Goal: Task Accomplishment & Management: Manage account settings

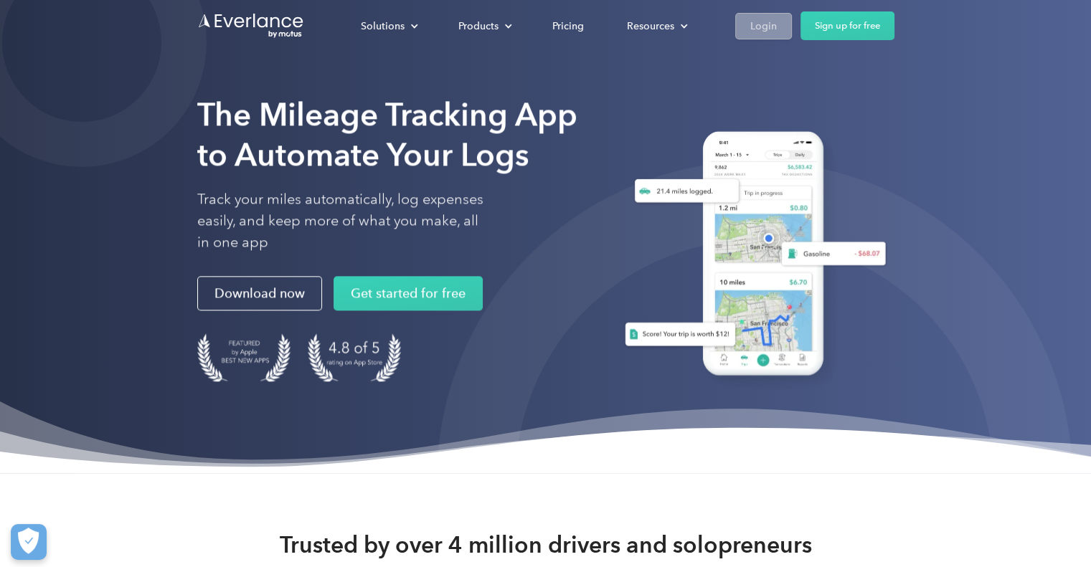
click at [758, 23] on div "Login" at bounding box center [763, 26] width 27 height 18
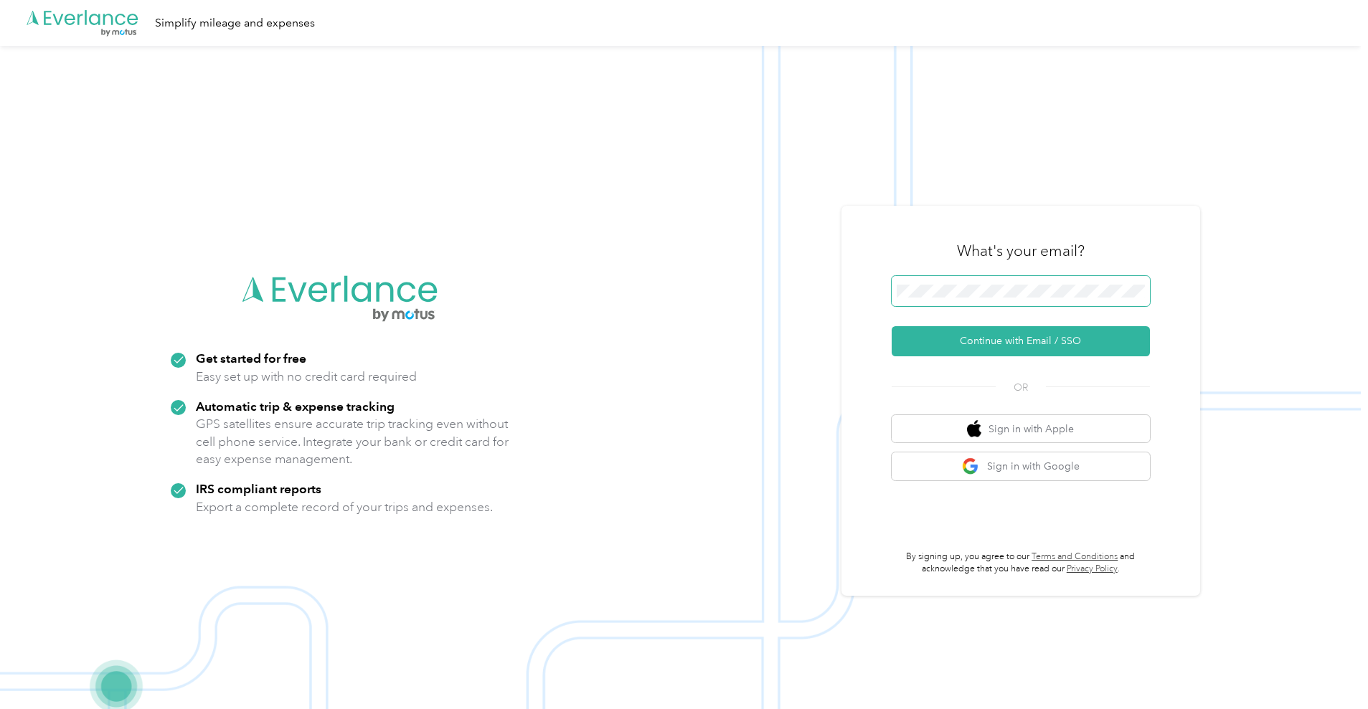
click at [934, 283] on span at bounding box center [1020, 291] width 258 height 30
click at [993, 349] on button "Continue with Email / SSO" at bounding box center [1020, 341] width 258 height 30
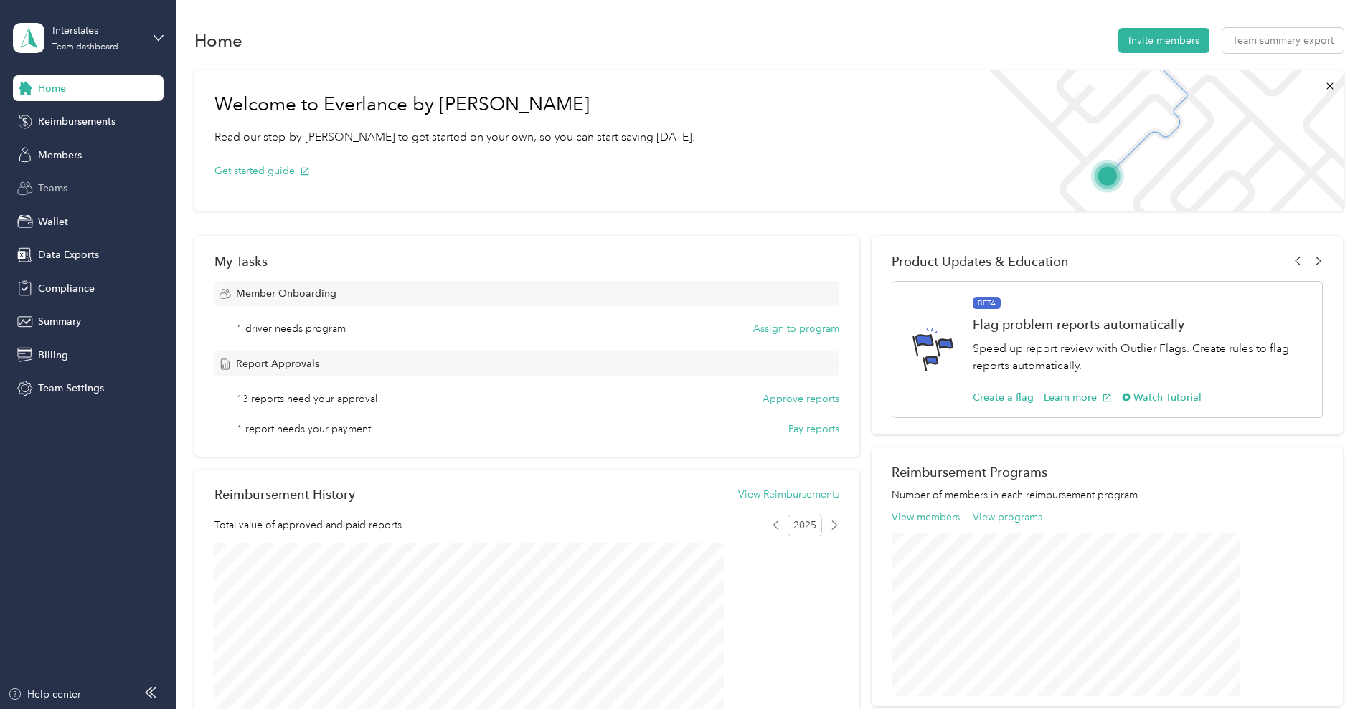
click at [62, 186] on span "Teams" at bounding box center [52, 188] width 29 height 15
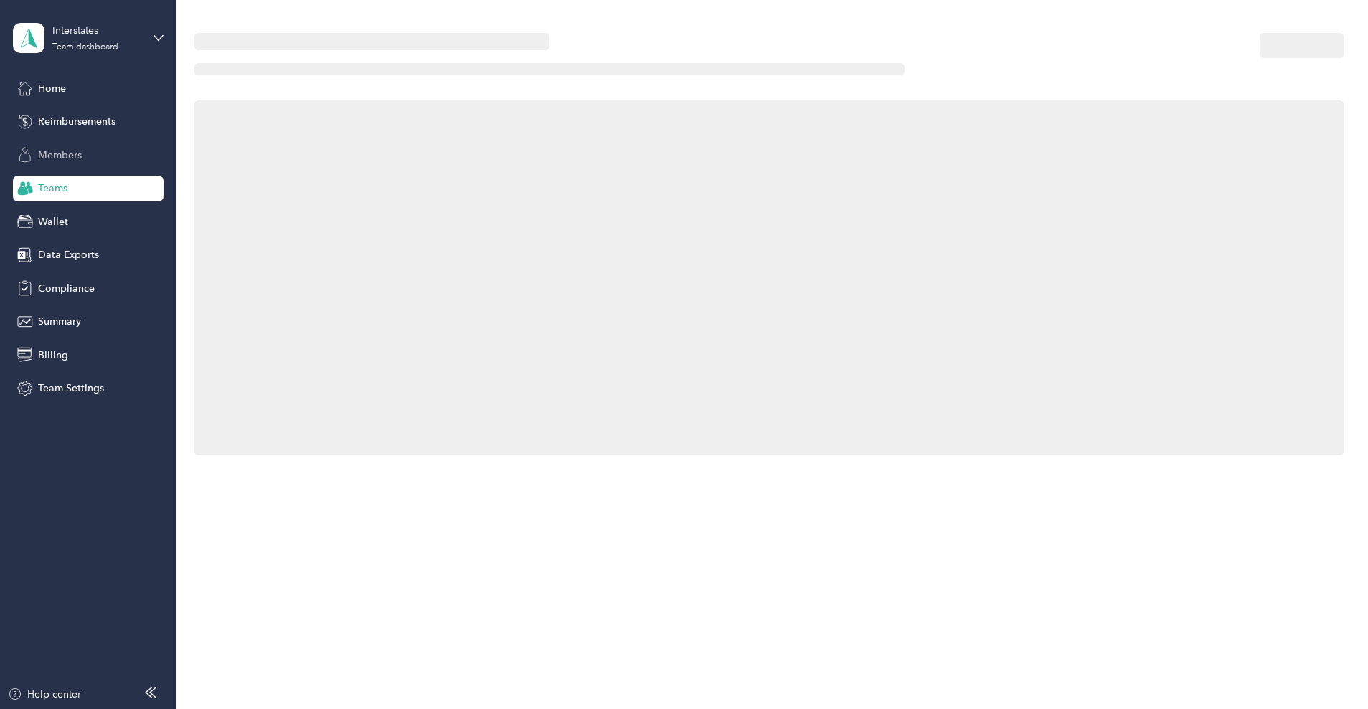
click at [65, 148] on span "Members" at bounding box center [60, 155] width 44 height 15
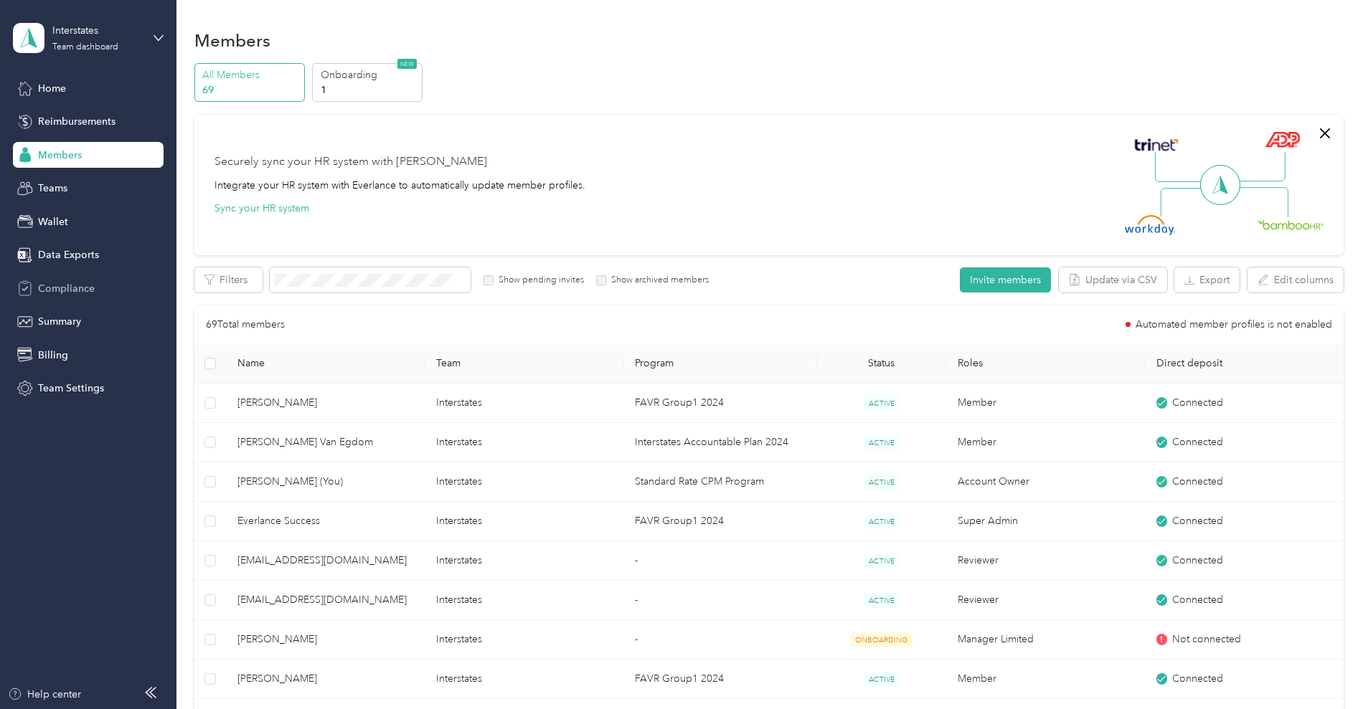
click at [52, 290] on span "Compliance" at bounding box center [66, 288] width 57 height 15
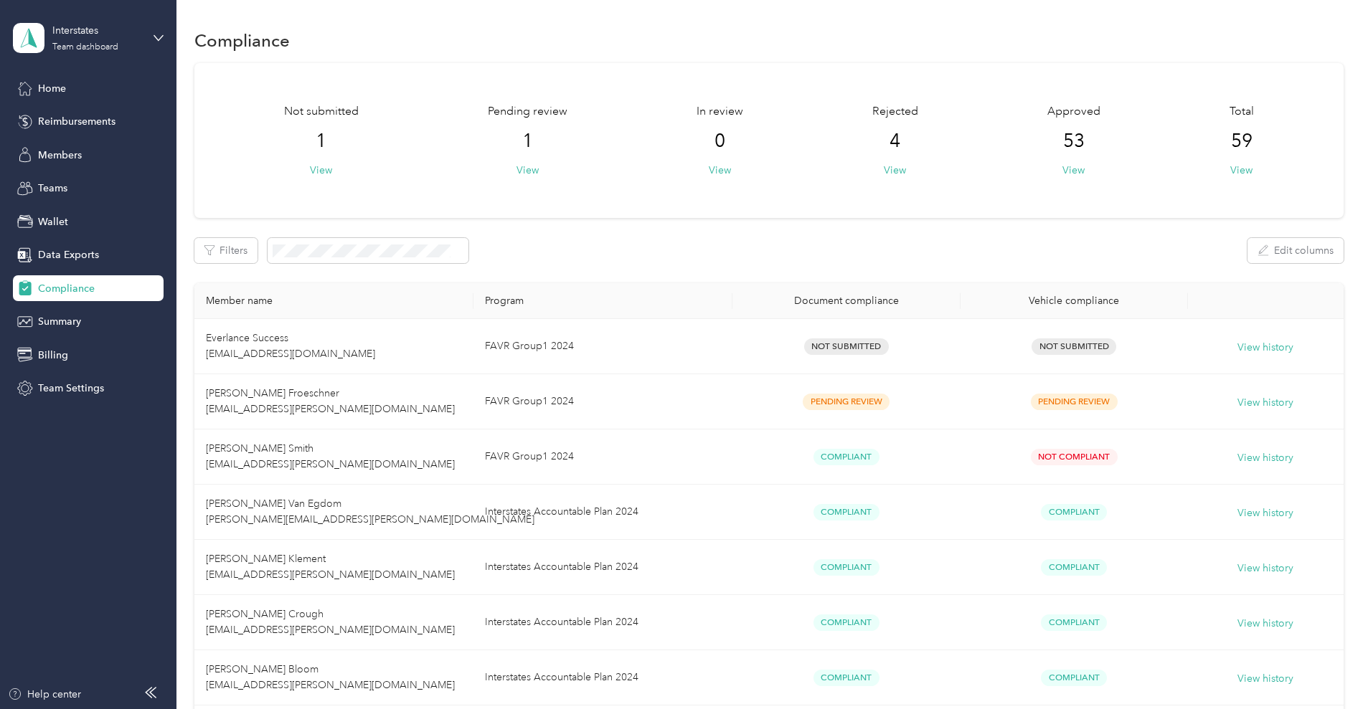
click at [567, 168] on div "Pending review 1 View" at bounding box center [528, 140] width 80 height 75
click at [539, 169] on button "View" at bounding box center [527, 170] width 22 height 15
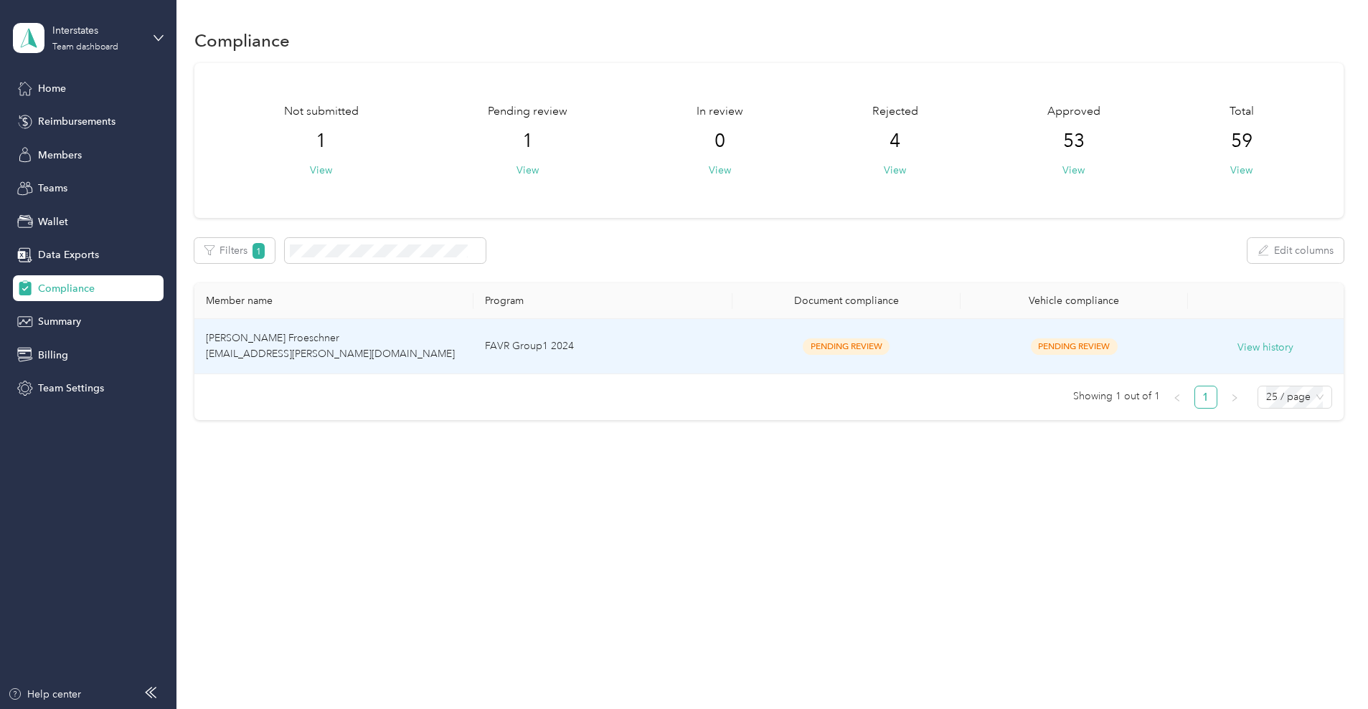
click at [691, 346] on td "FAVR Group1 2024" at bounding box center [602, 346] width 259 height 55
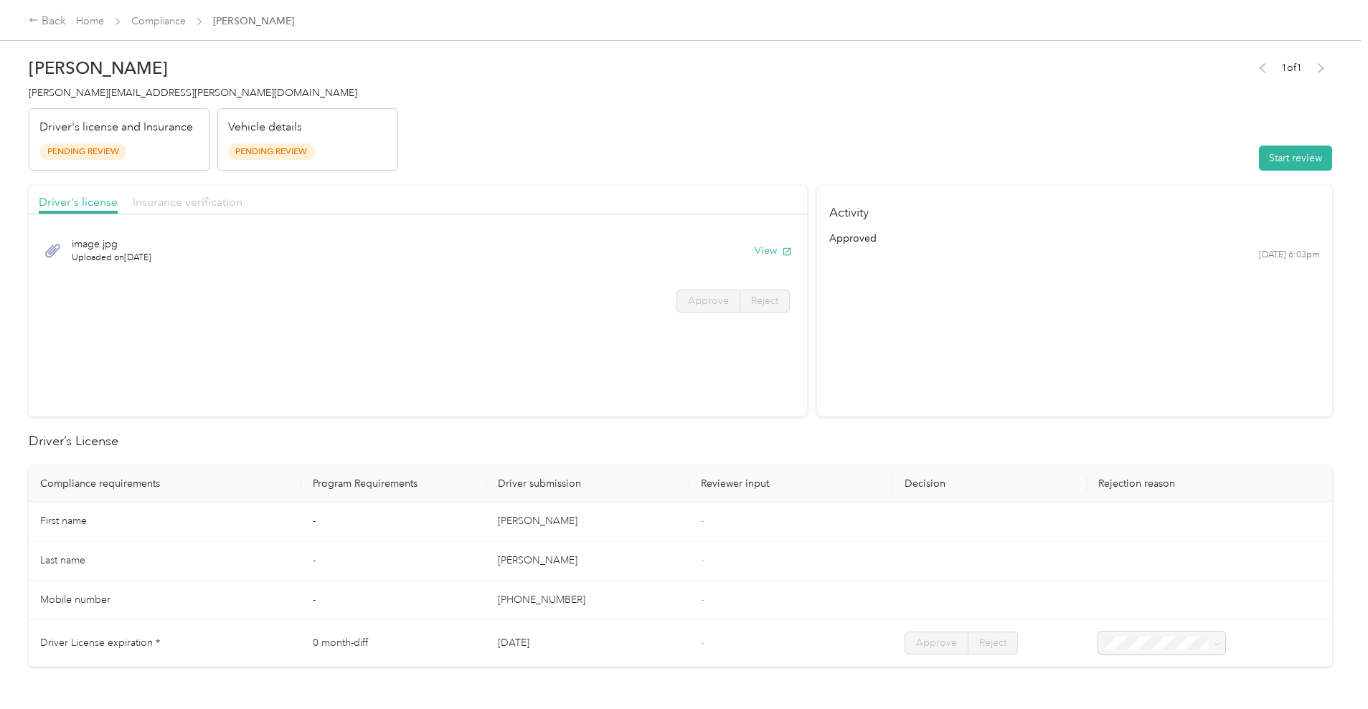
click at [242, 204] on span "Insurance verification" at bounding box center [188, 202] width 110 height 14
click at [754, 250] on button "View" at bounding box center [772, 250] width 37 height 15
click at [66, 22] on div "Back" at bounding box center [47, 21] width 37 height 17
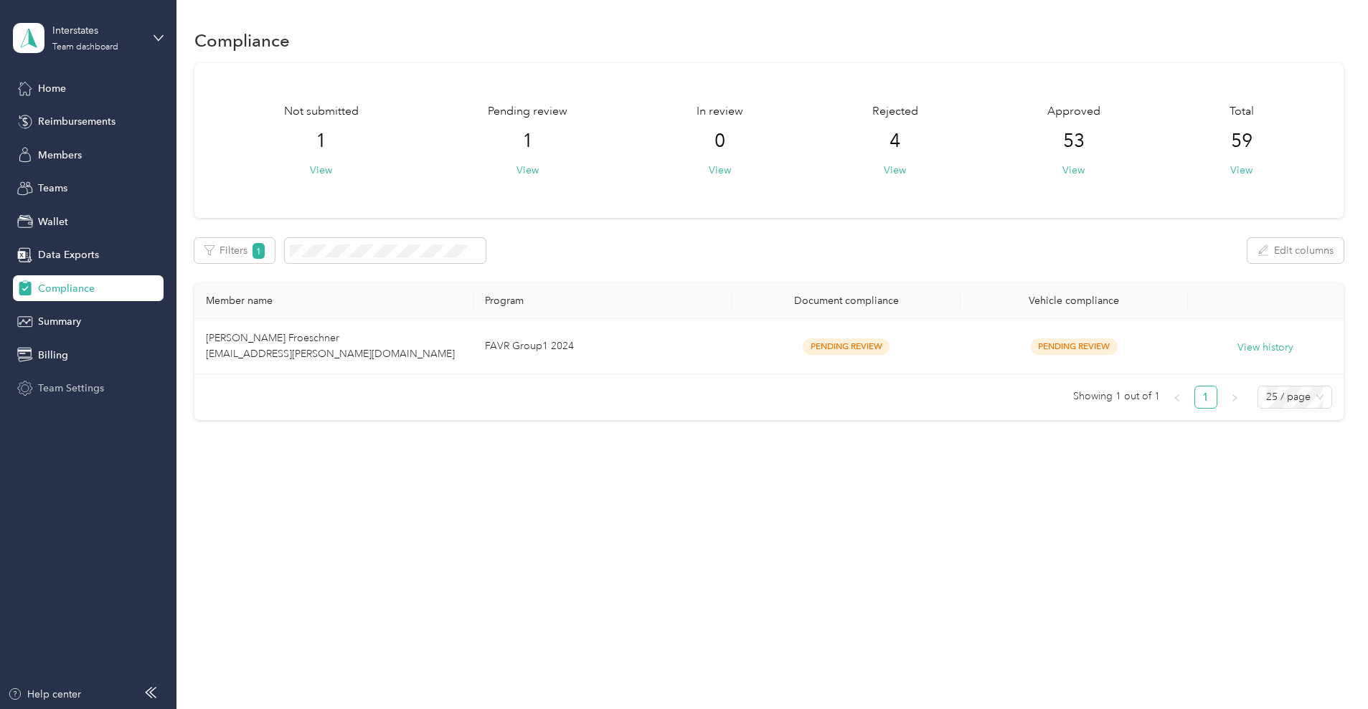
click at [92, 385] on span "Team Settings" at bounding box center [71, 388] width 66 height 15
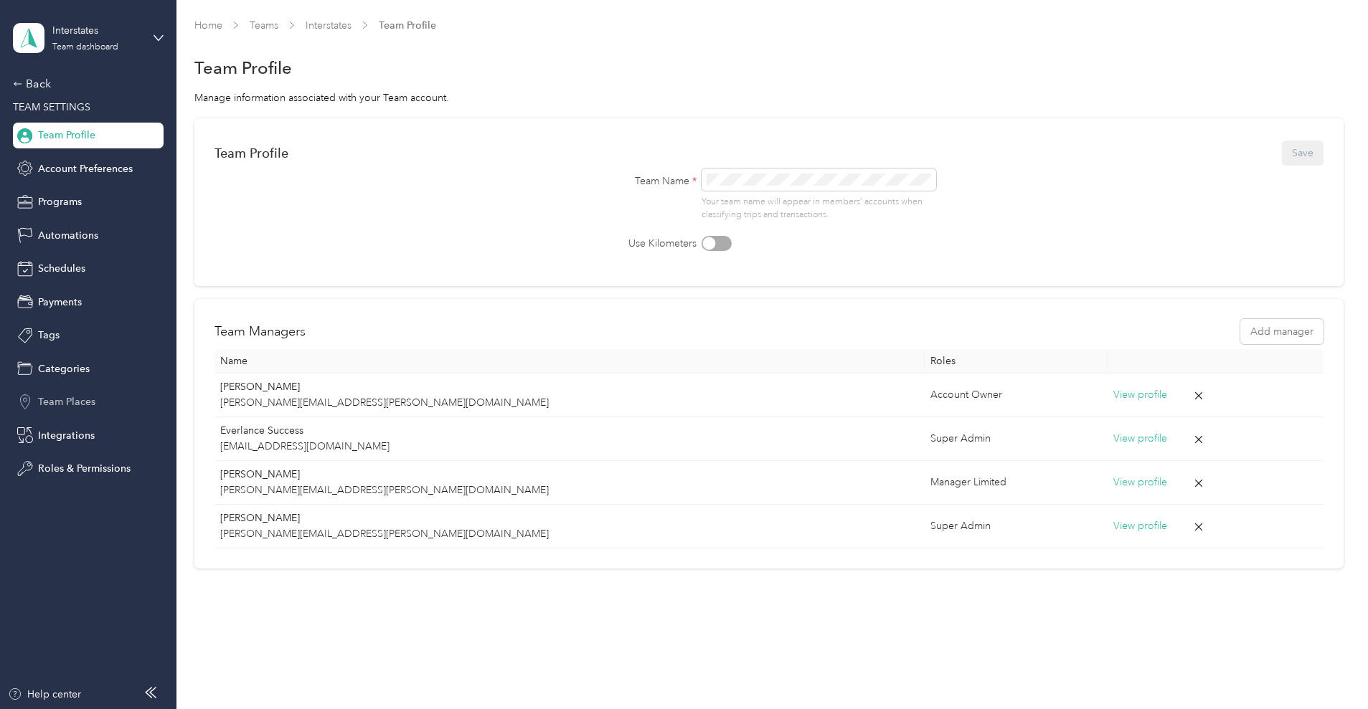
click at [59, 401] on span "Team Places" at bounding box center [66, 401] width 57 height 15
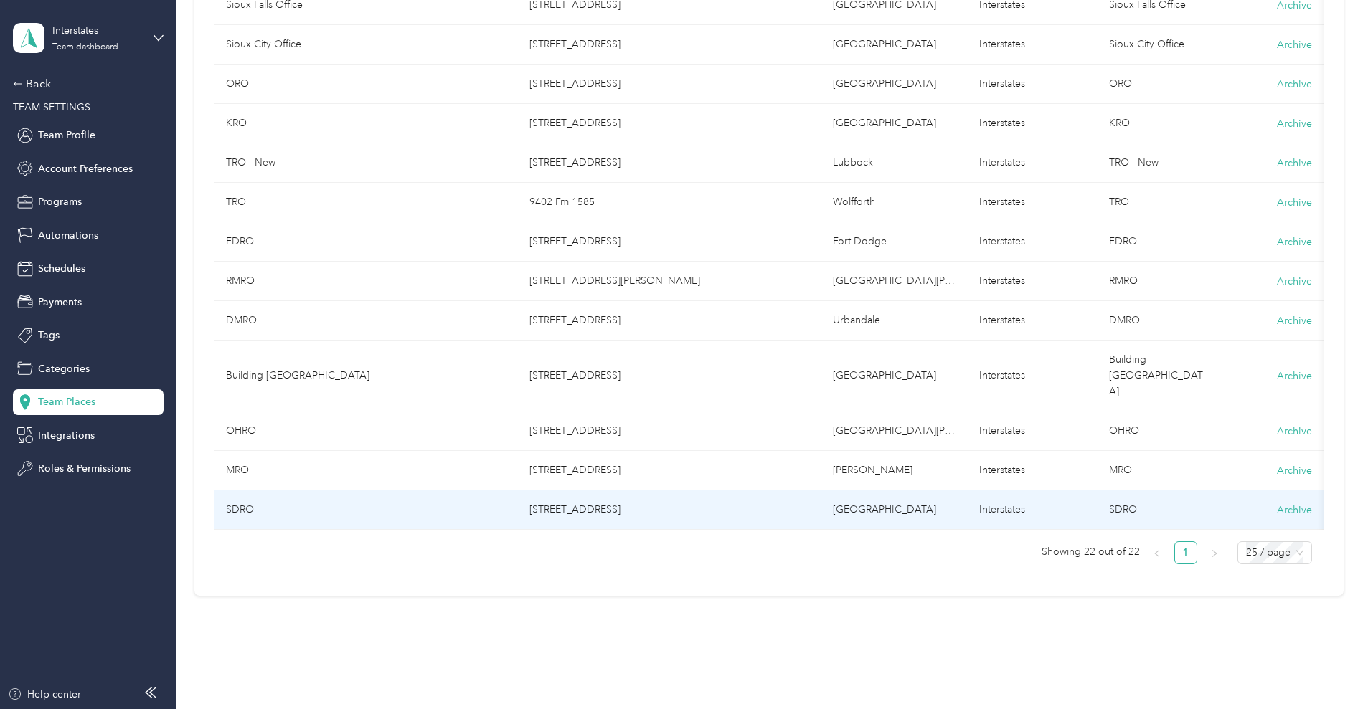
scroll to position [628, 0]
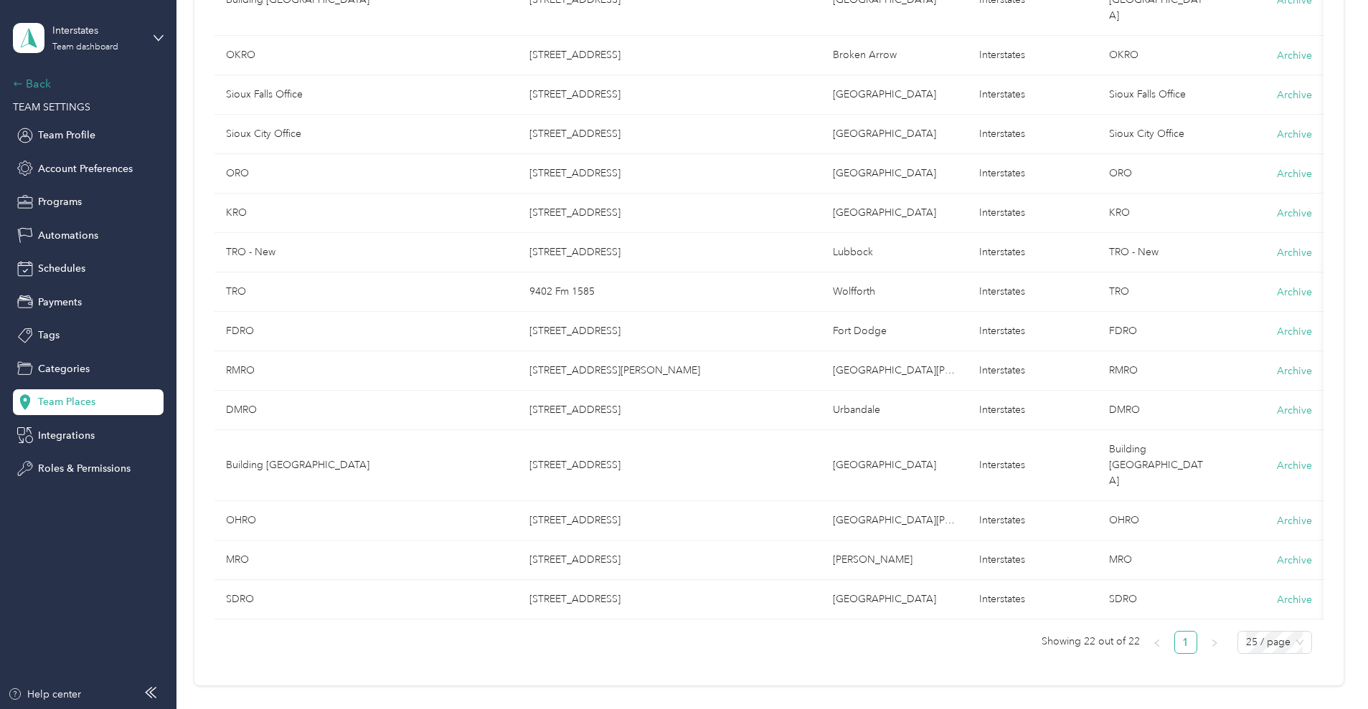
click at [44, 88] on div "Back" at bounding box center [84, 83] width 143 height 17
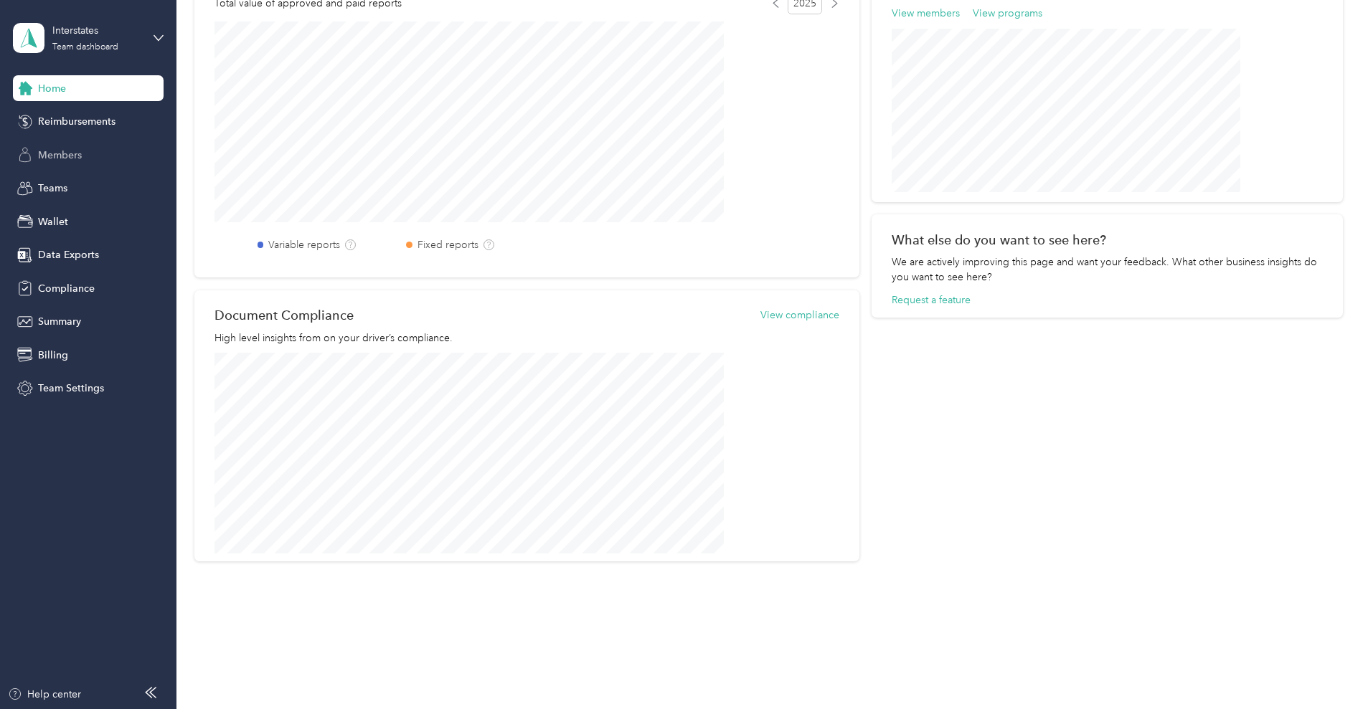
click at [69, 162] on div "Members" at bounding box center [88, 155] width 151 height 26
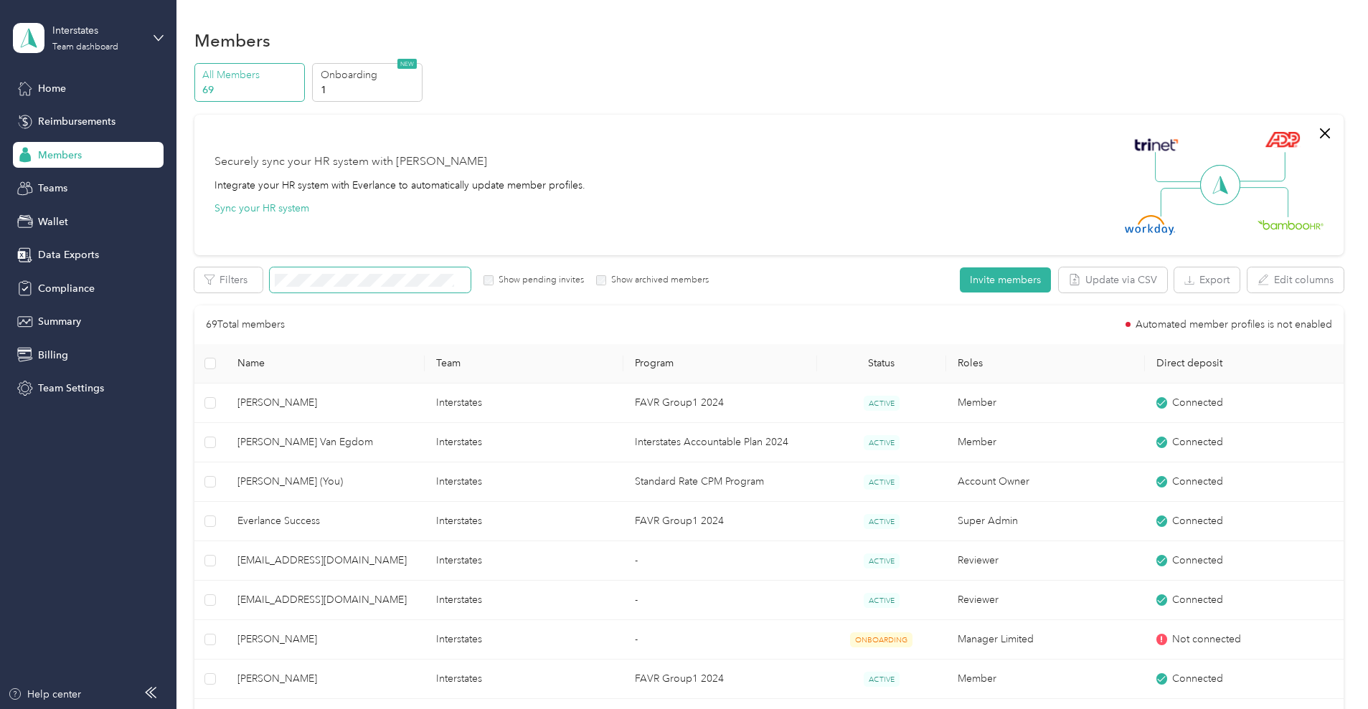
click at [470, 271] on span at bounding box center [370, 280] width 201 height 25
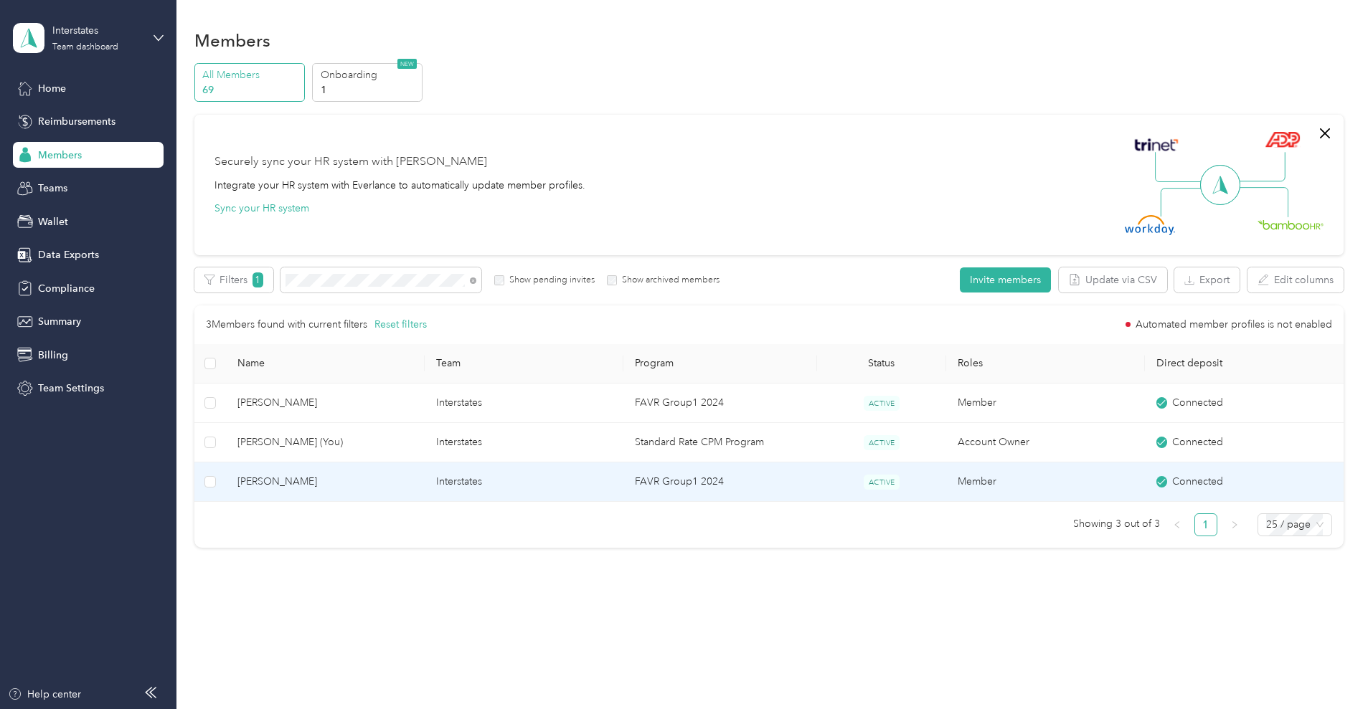
click at [413, 484] on span "[PERSON_NAME]" at bounding box center [325, 482] width 176 height 16
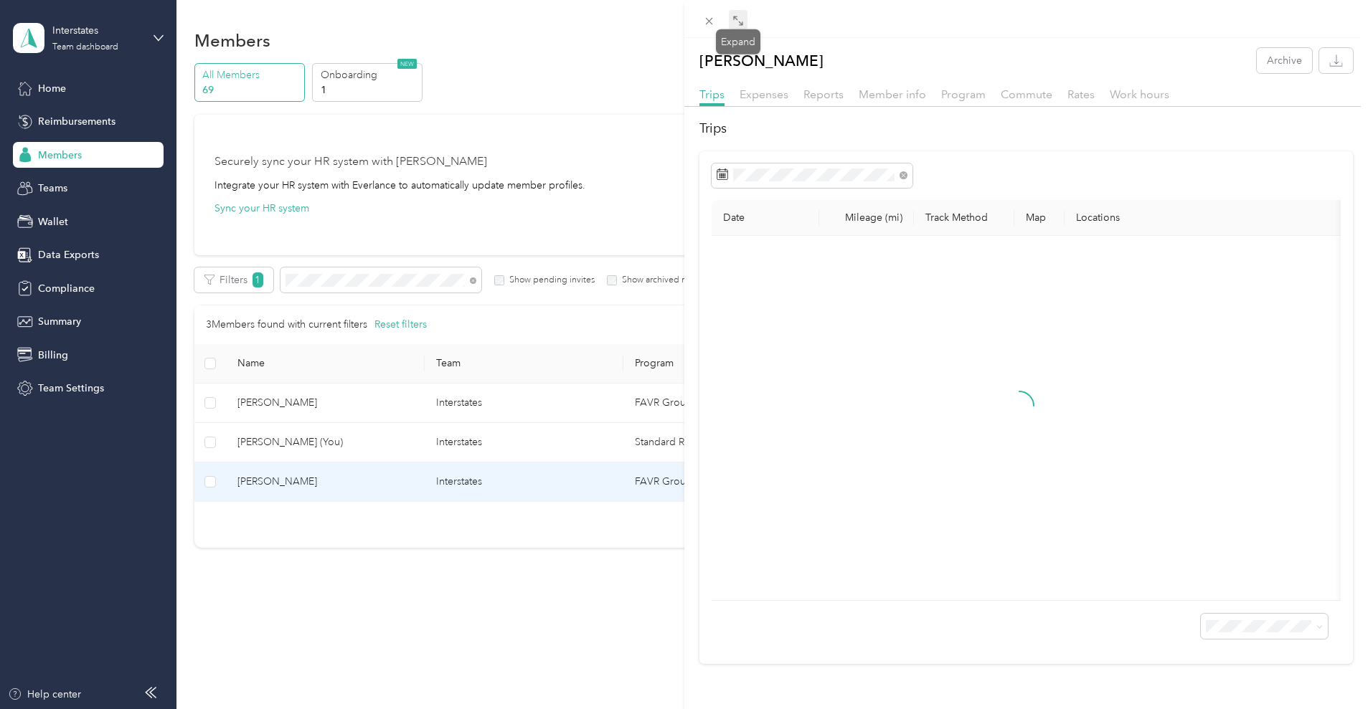
click at [736, 12] on span at bounding box center [738, 20] width 19 height 20
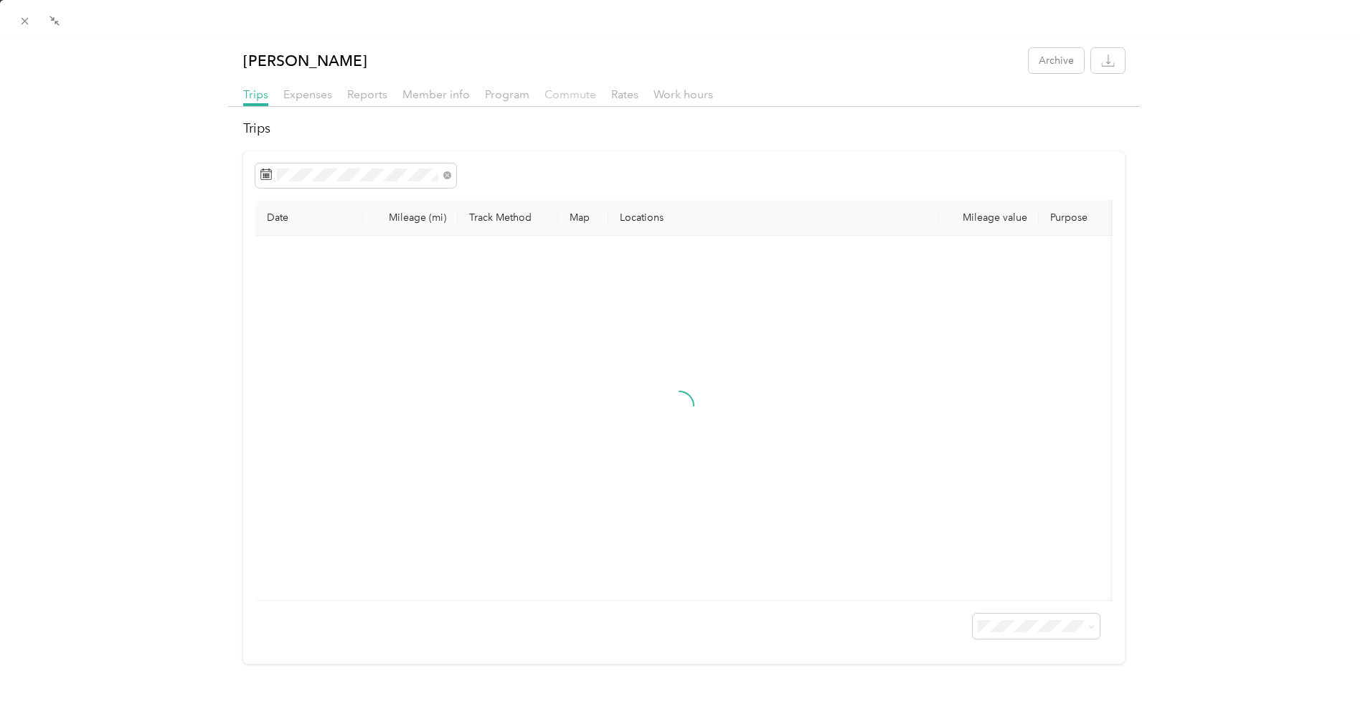
click at [567, 93] on span "Commute" at bounding box center [570, 94] width 52 height 14
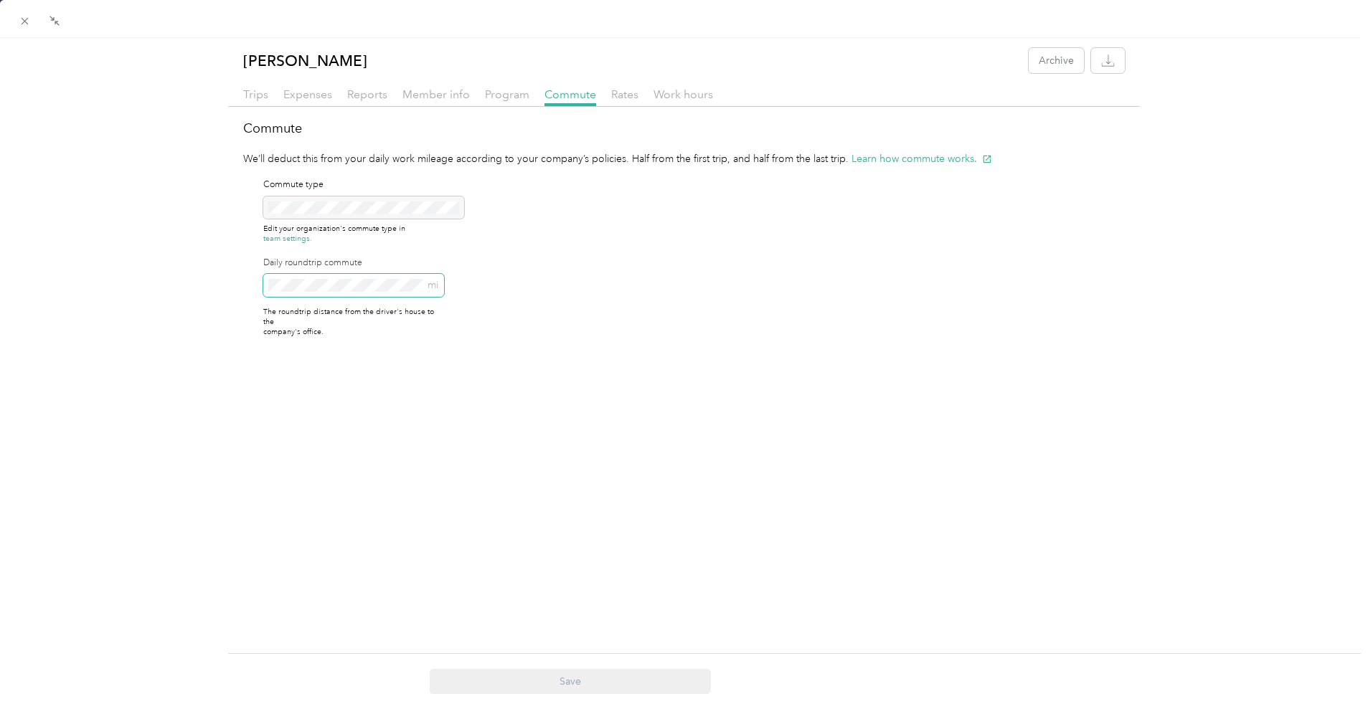
click at [199, 278] on div "[PERSON_NAME] Archive Trips Expenses Reports Member info Program Commute Rates …" at bounding box center [684, 223] width 1368 height 351
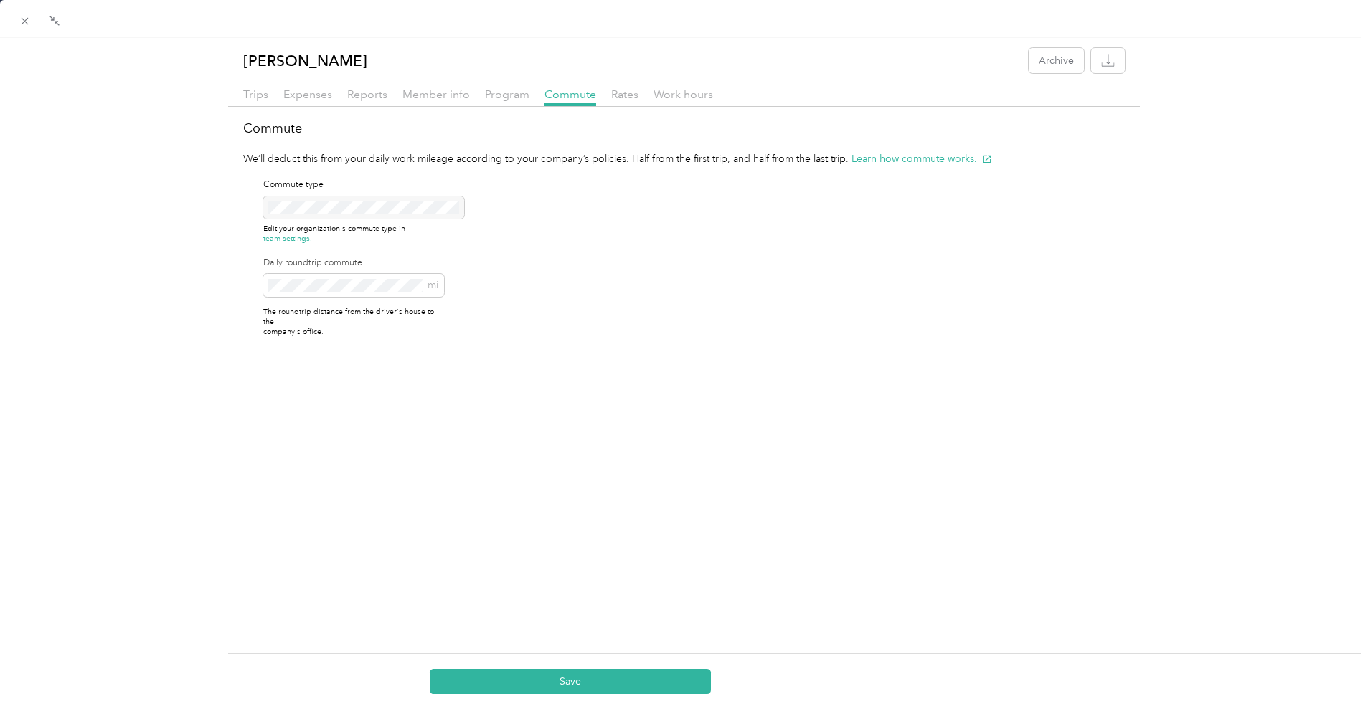
click at [530, 539] on div "[PERSON_NAME] Archive Trips Expenses Reports Member info Program Commute Rates …" at bounding box center [684, 392] width 1368 height 709
click at [523, 679] on button "Save" at bounding box center [570, 681] width 281 height 25
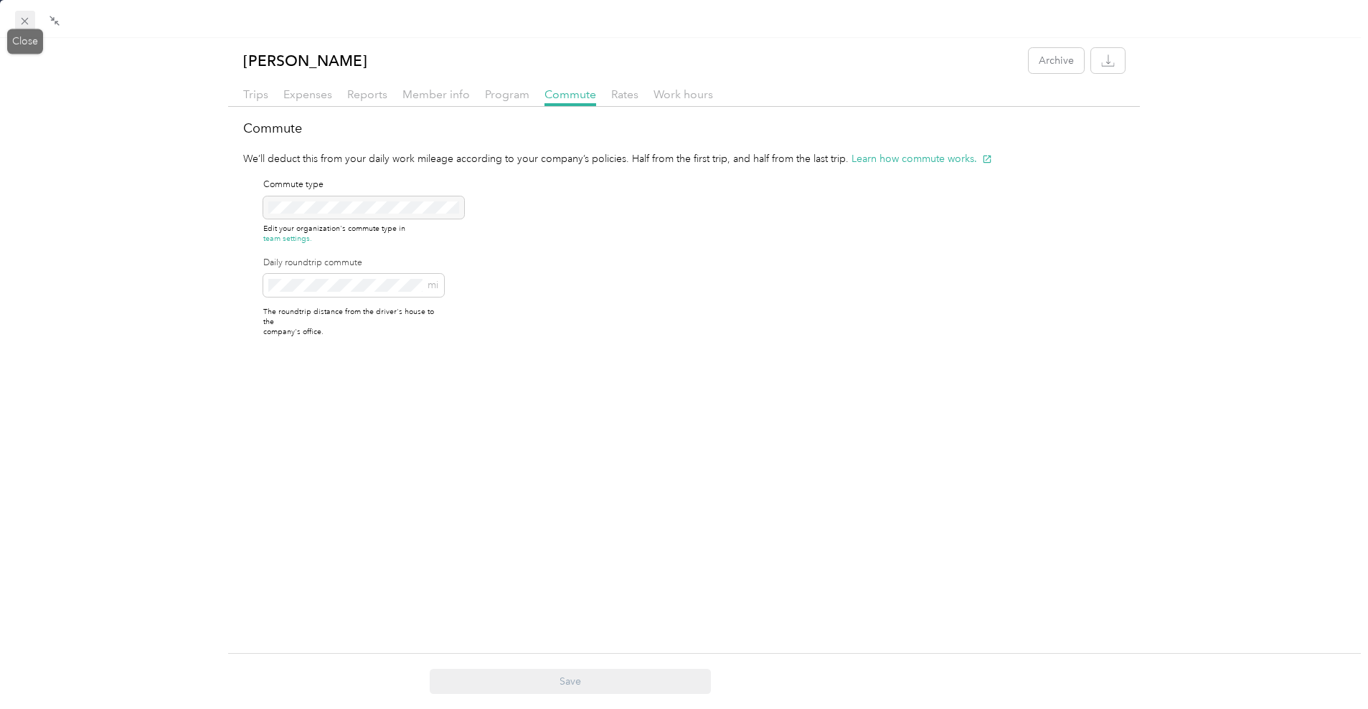
click at [24, 19] on icon at bounding box center [25, 21] width 12 height 12
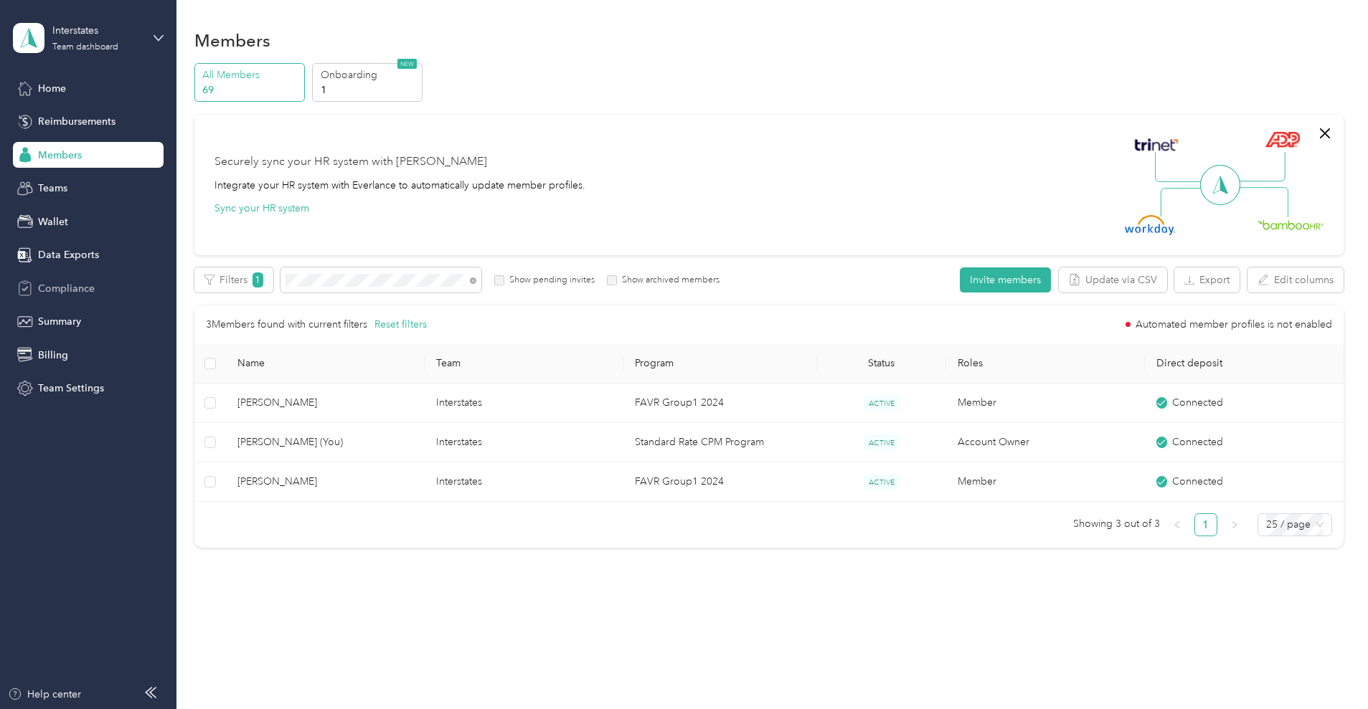
click at [80, 297] on div "Compliance" at bounding box center [88, 288] width 151 height 26
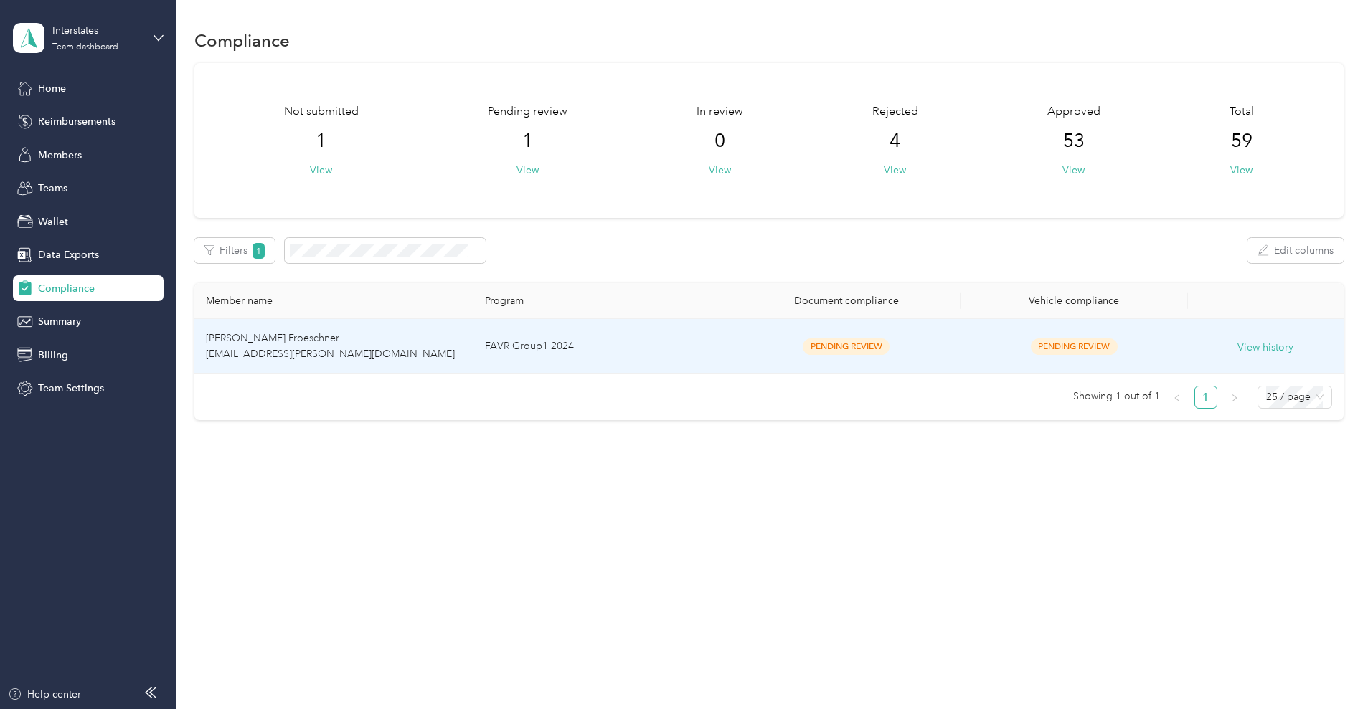
click at [692, 360] on td "FAVR Group1 2024" at bounding box center [602, 346] width 259 height 55
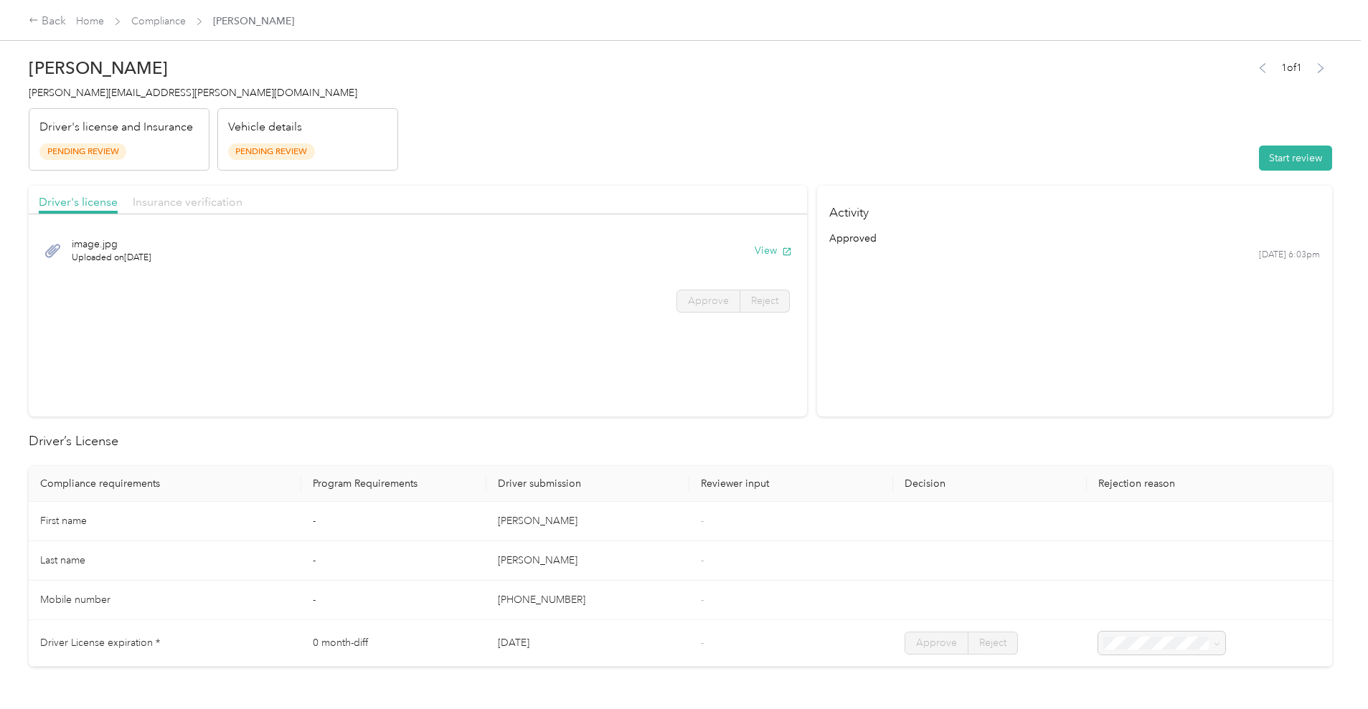
click at [242, 206] on span "Insurance verification" at bounding box center [188, 202] width 110 height 14
click at [754, 251] on button "View" at bounding box center [772, 250] width 37 height 15
